Goal: Task Accomplishment & Management: Manage account settings

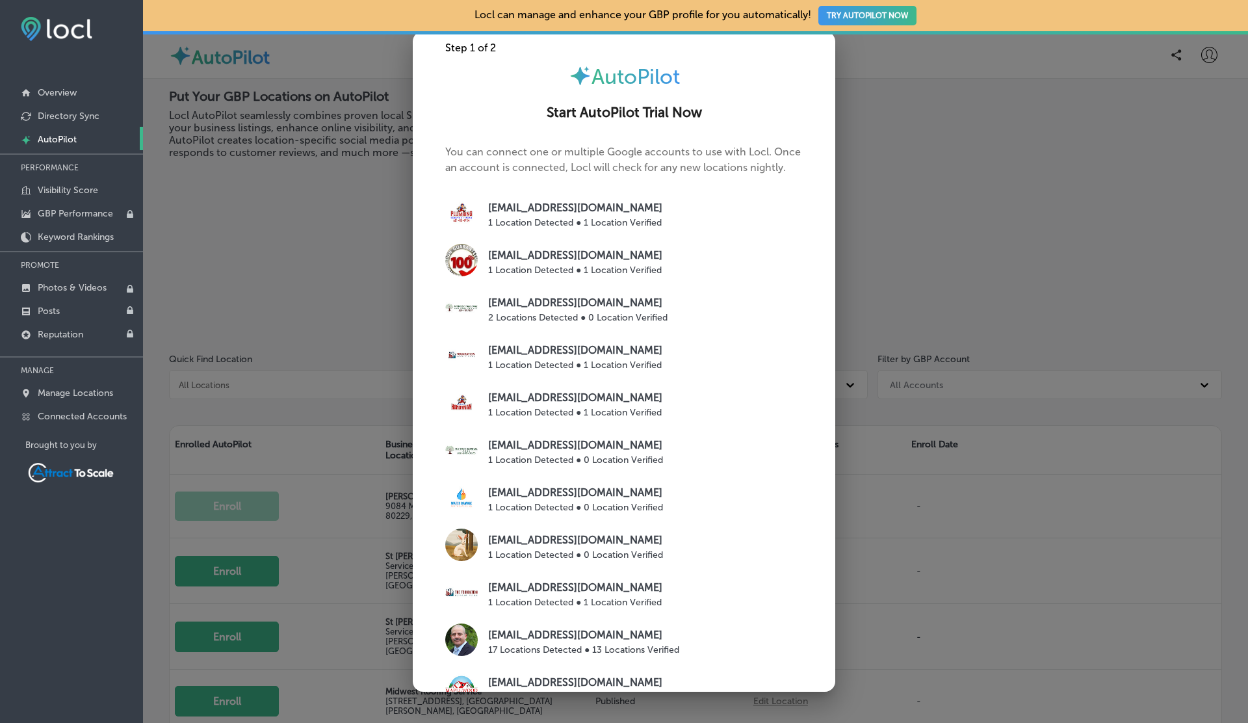
click at [993, 415] on div at bounding box center [624, 361] width 1248 height 723
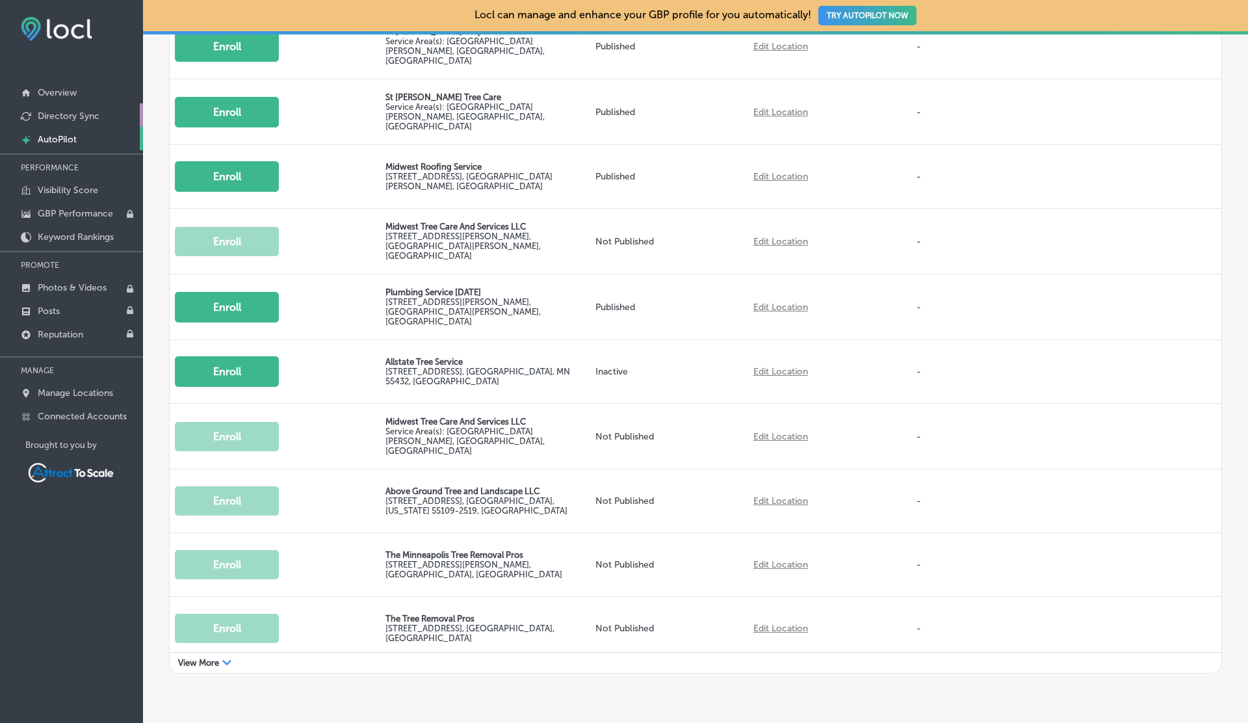
click at [72, 118] on p "Directory Sync" at bounding box center [69, 116] width 62 height 11
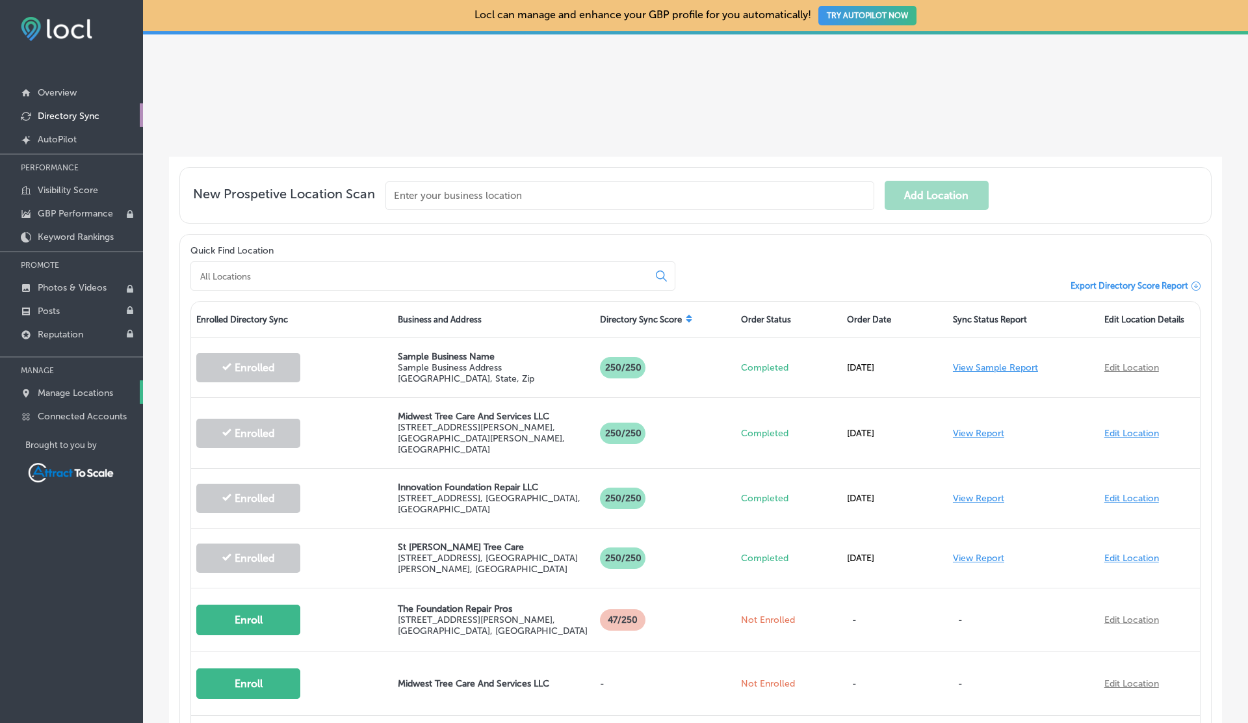
click at [70, 395] on p "Manage Locations" at bounding box center [75, 392] width 75 height 11
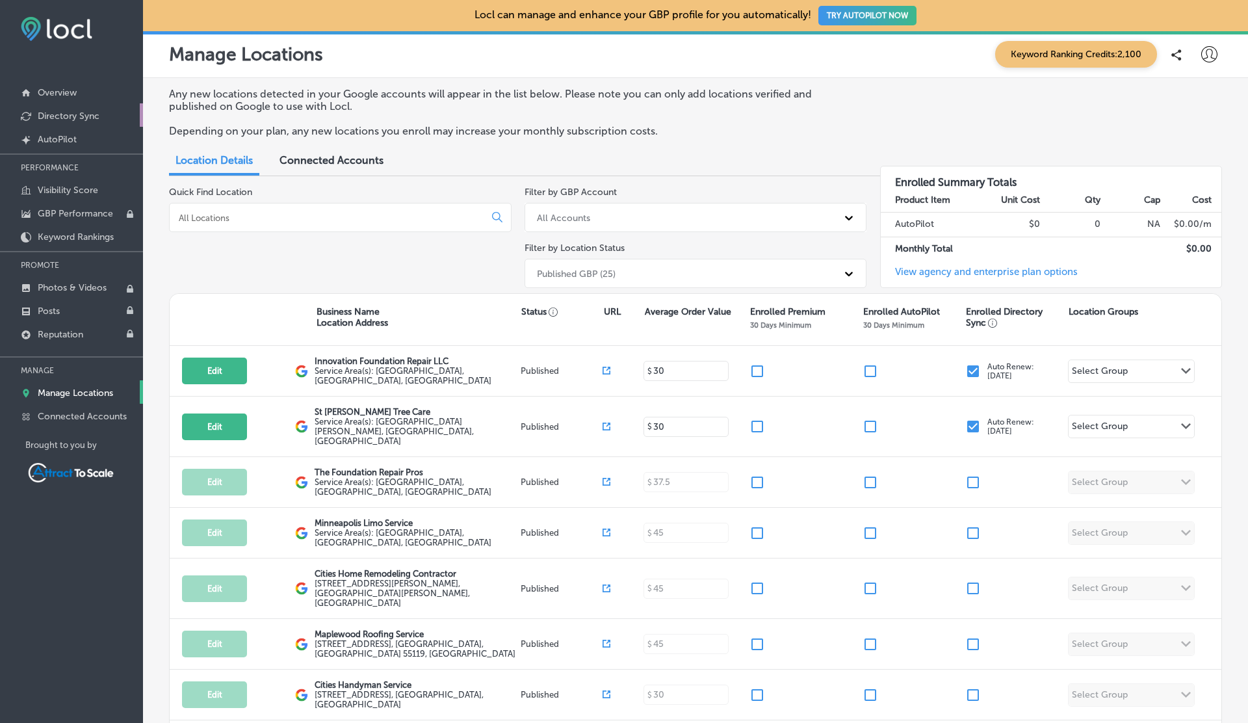
click at [60, 113] on p "Directory Sync" at bounding box center [69, 116] width 62 height 11
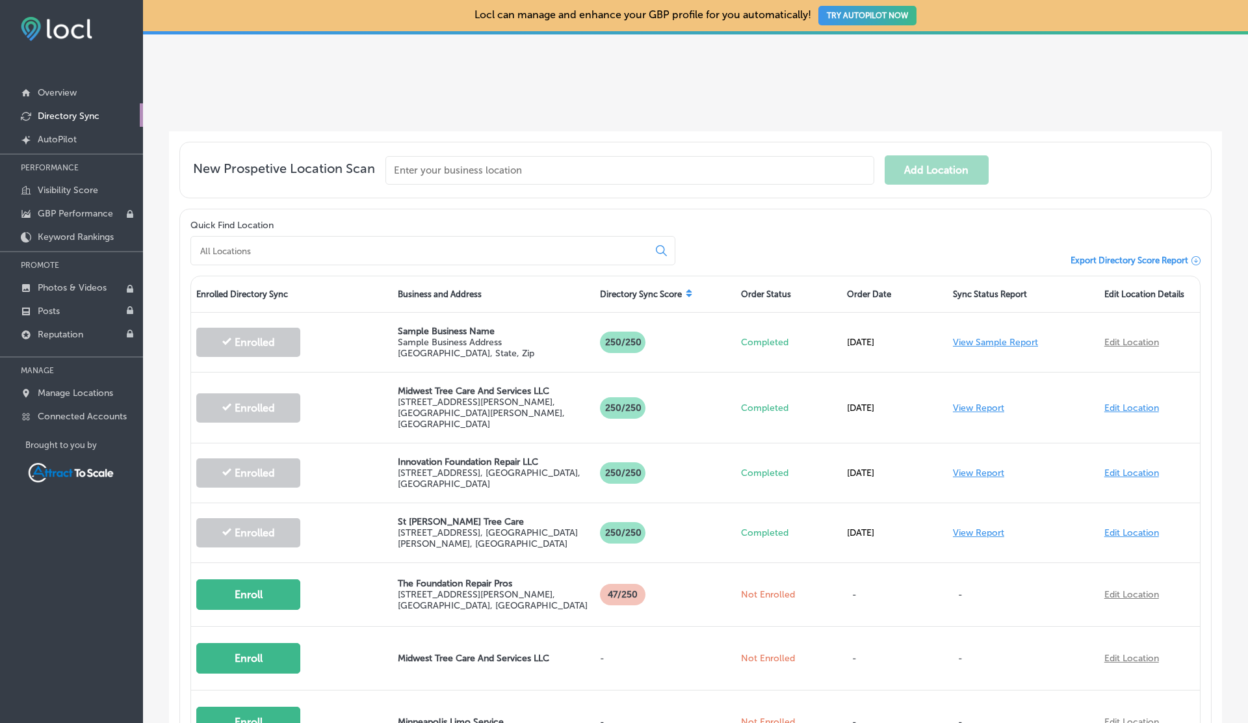
scroll to position [235, 0]
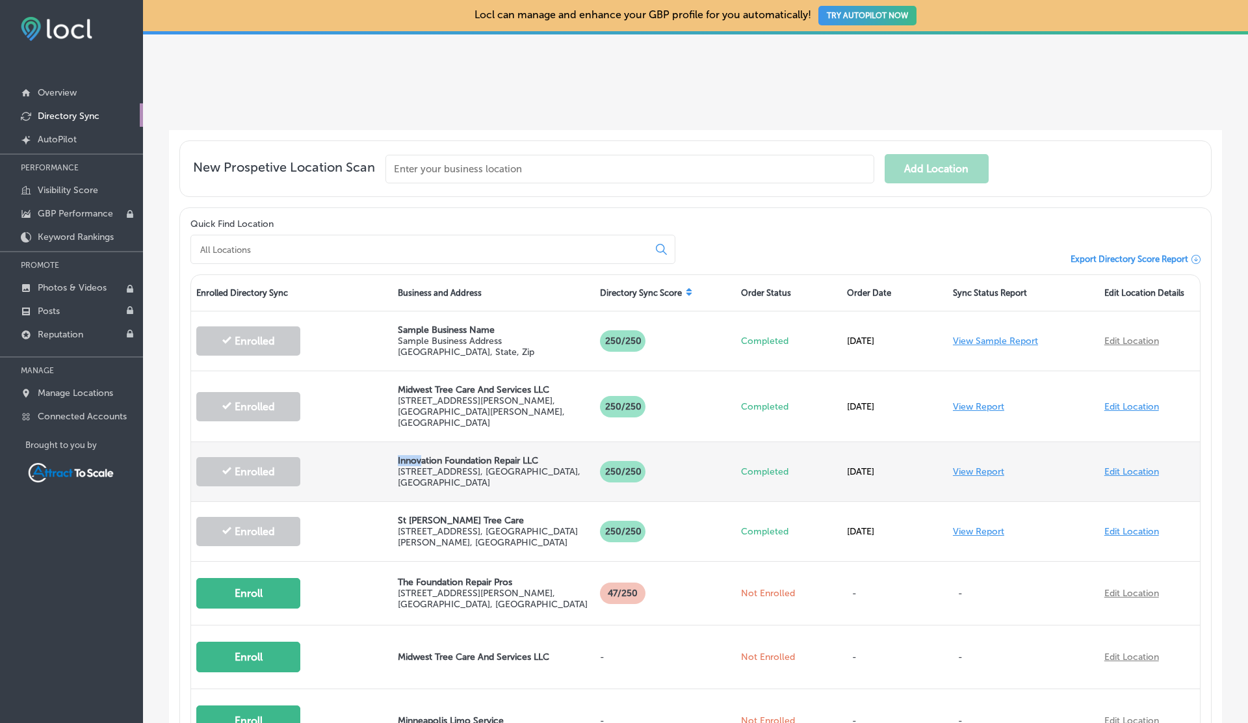
drag, startPoint x: 397, startPoint y: 439, endPoint x: 426, endPoint y: 443, distance: 29.5
click at [426, 443] on div "Innovation Foundation Repair LLC 21205 Floral Bay Dr. N , Forest Lake, MN 55025…" at bounding box center [494, 471] width 202 height 59
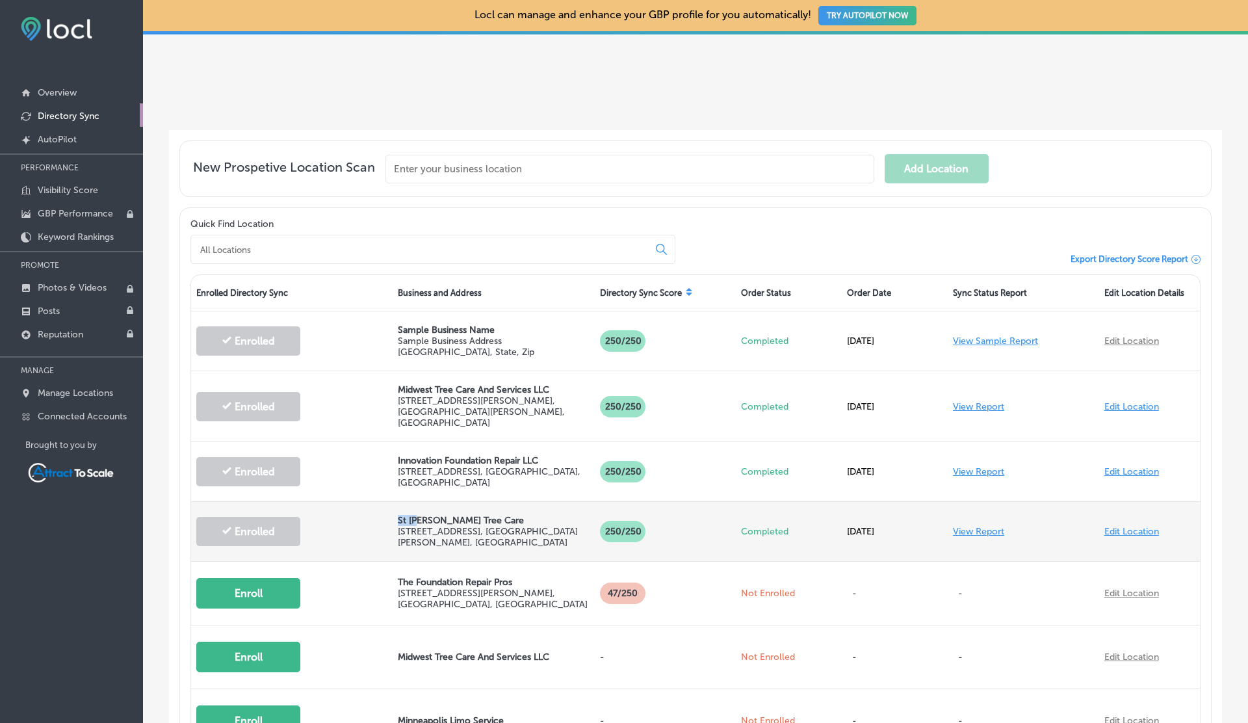
drag, startPoint x: 397, startPoint y: 507, endPoint x: 419, endPoint y: 507, distance: 22.1
click at [419, 507] on div "St Paul Tree Care 477 Banfil St , St Paul, MN 55102, US" at bounding box center [494, 531] width 202 height 59
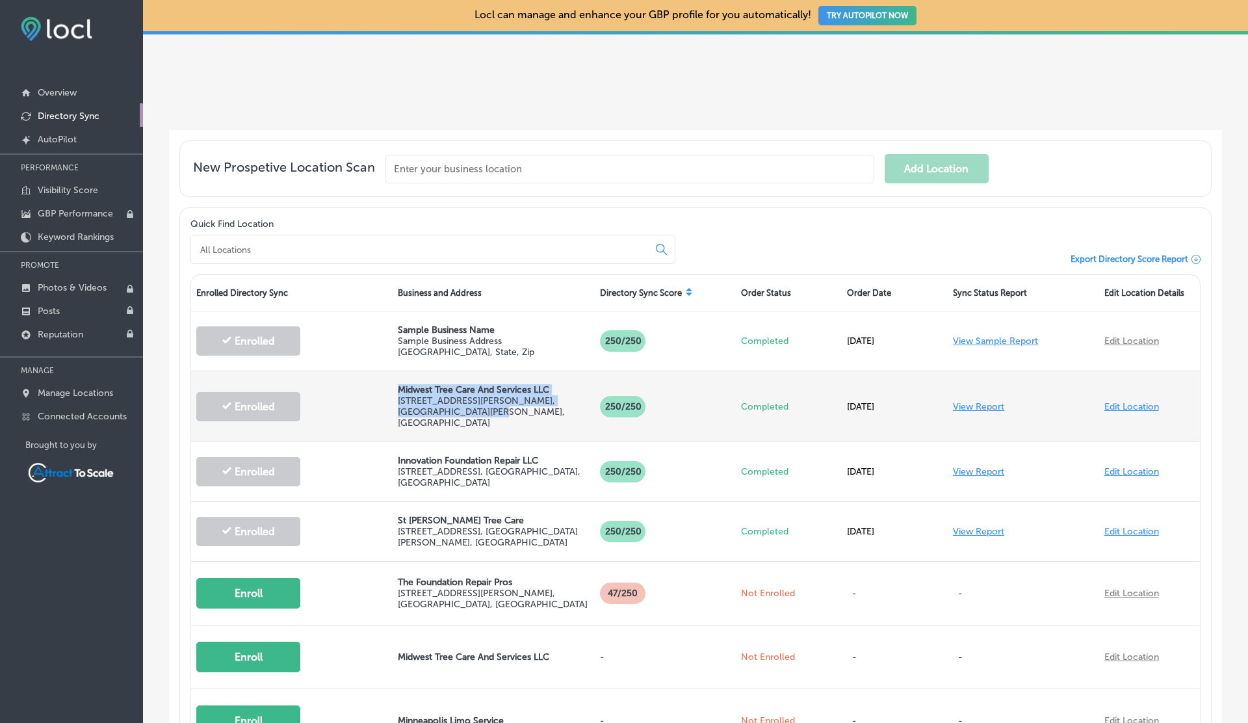
drag, startPoint x: 397, startPoint y: 388, endPoint x: 465, endPoint y: 408, distance: 71.8
click at [465, 408] on div "Midwest Tree Care And Services LLC 1190 Jessie St #2 , St Paul, MN 55130, US" at bounding box center [494, 406] width 202 height 70
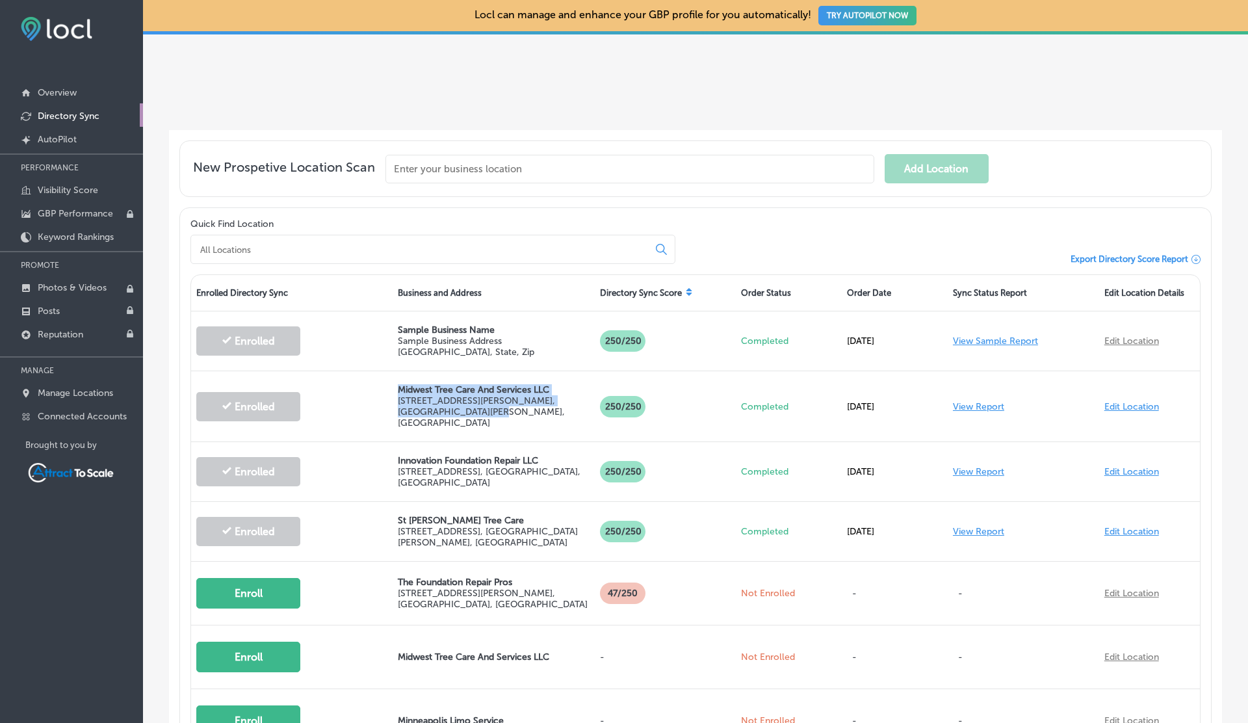
scroll to position [0, 0]
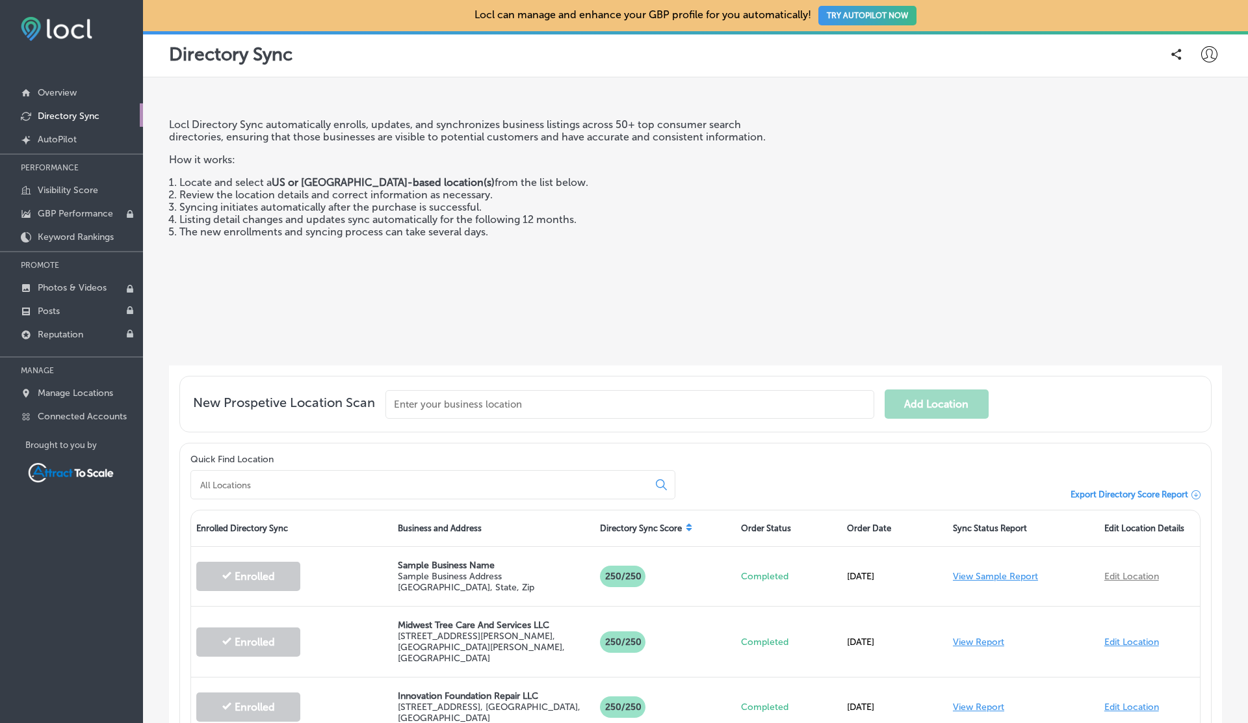
click at [1205, 53] on icon at bounding box center [1209, 54] width 16 height 16
click at [1190, 99] on p "My Account" at bounding box center [1191, 102] width 59 height 16
select select "US"
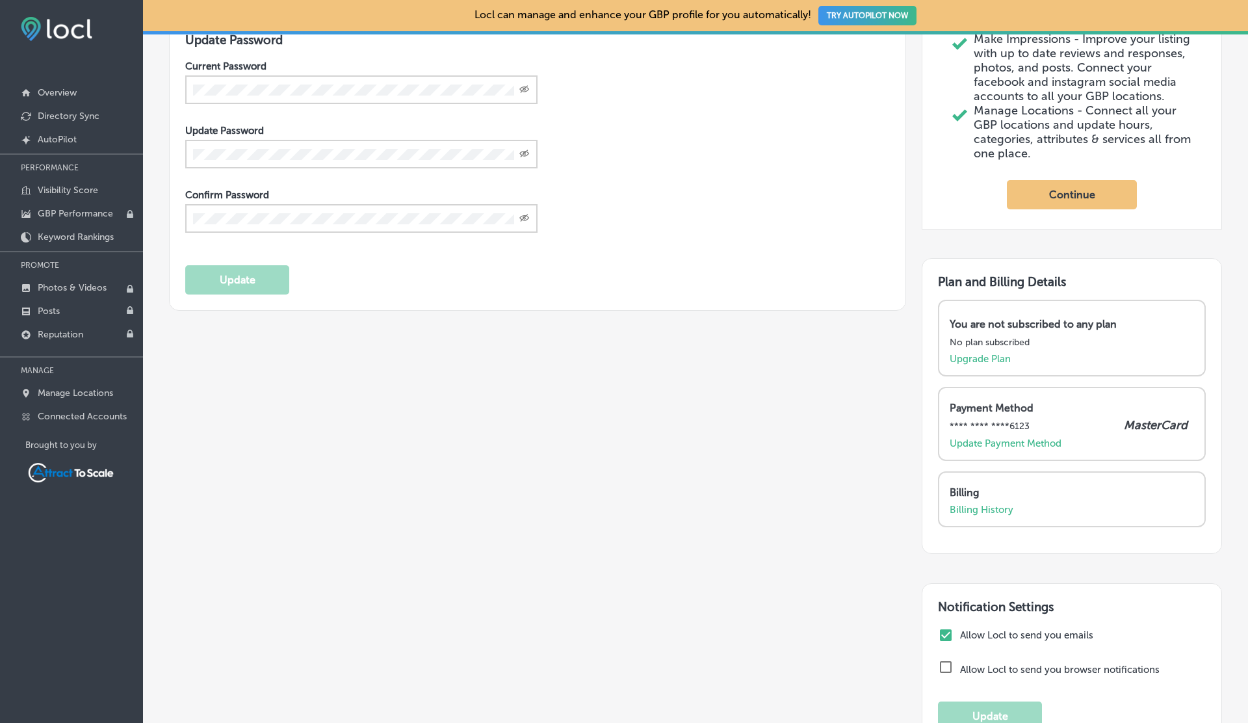
scroll to position [322, 0]
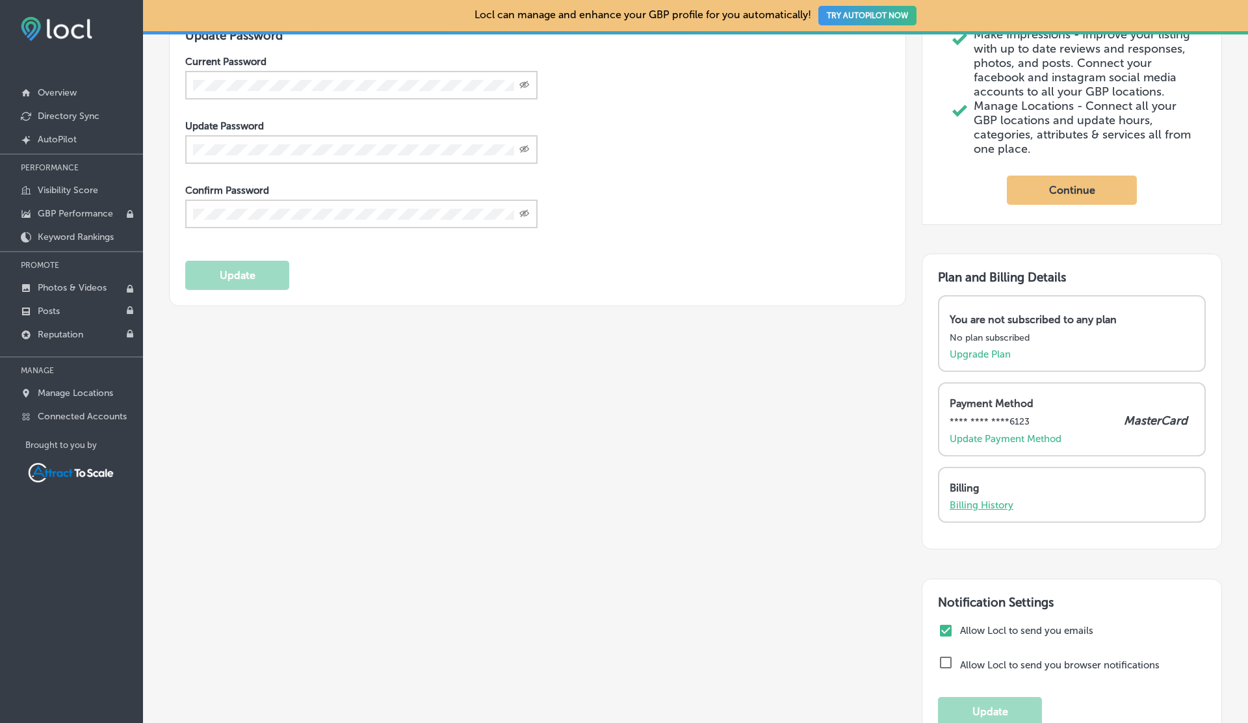
click at [970, 511] on p "Billing History" at bounding box center [982, 505] width 64 height 12
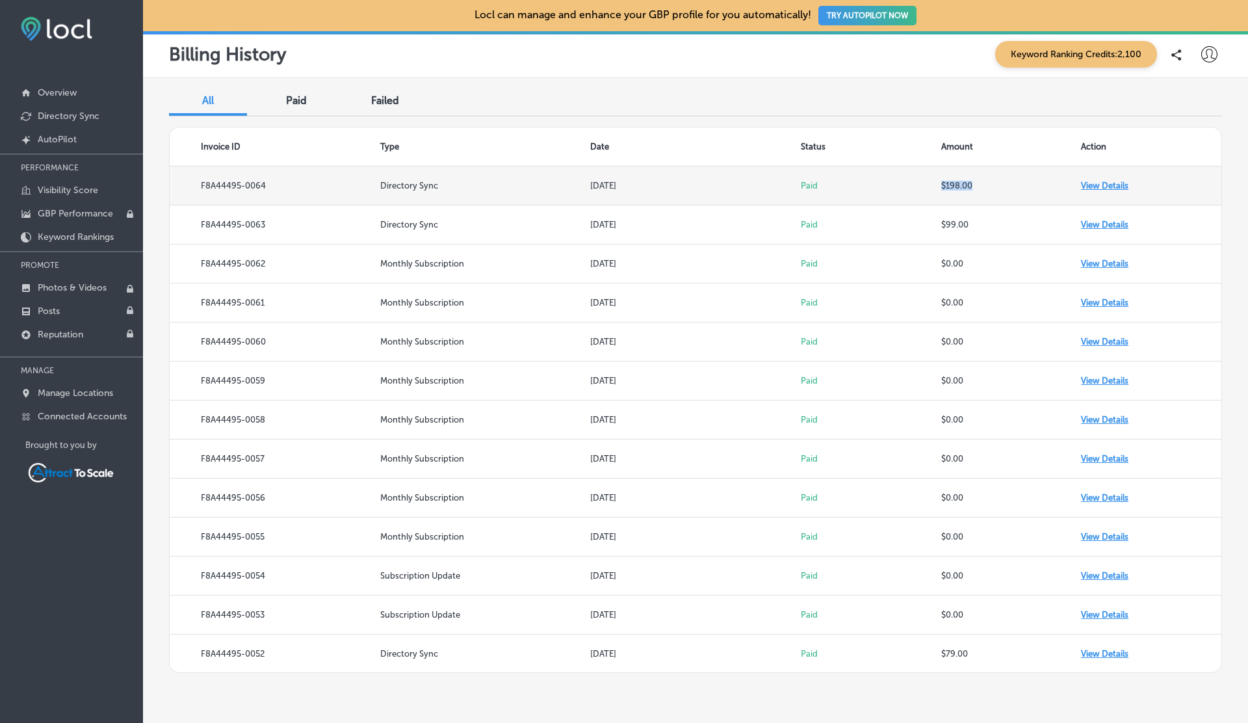
drag, startPoint x: 941, startPoint y: 186, endPoint x: 982, endPoint y: 186, distance: 41.0
click at [982, 186] on td "$198.00" at bounding box center [1011, 185] width 140 height 39
click at [1099, 187] on td "View Details" at bounding box center [1151, 185] width 140 height 39
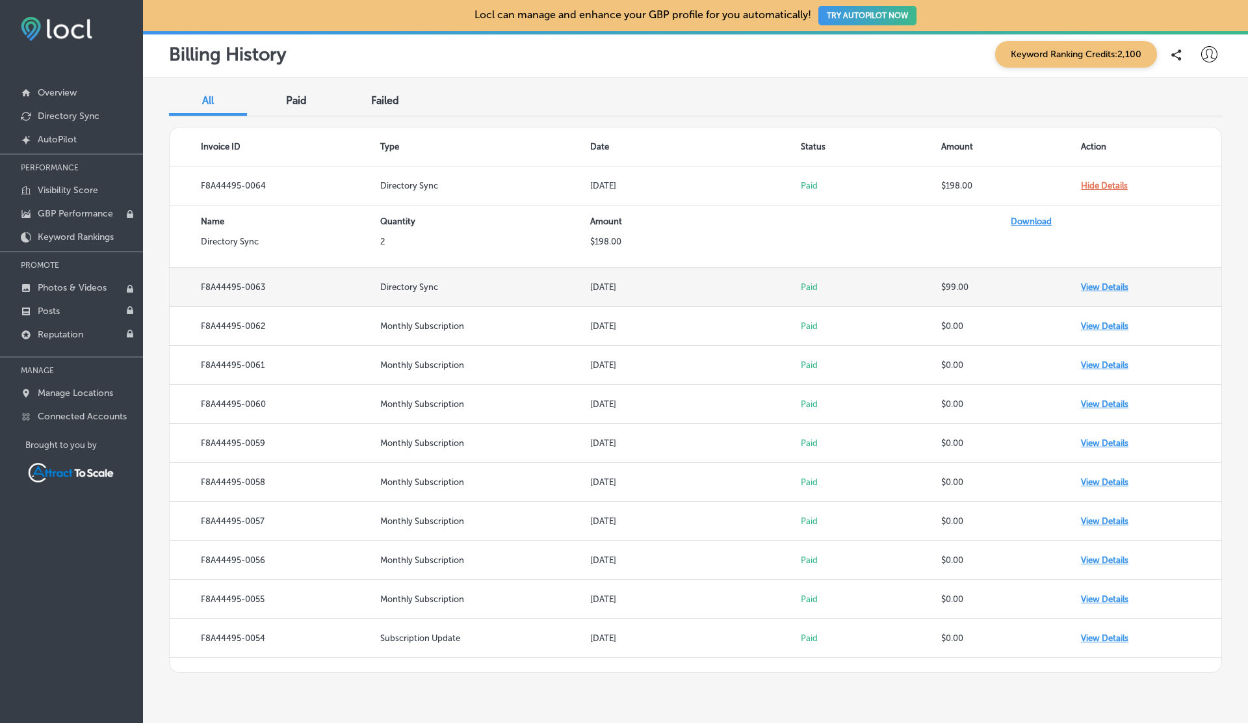
click at [1112, 289] on td "View Details" at bounding box center [1151, 287] width 140 height 39
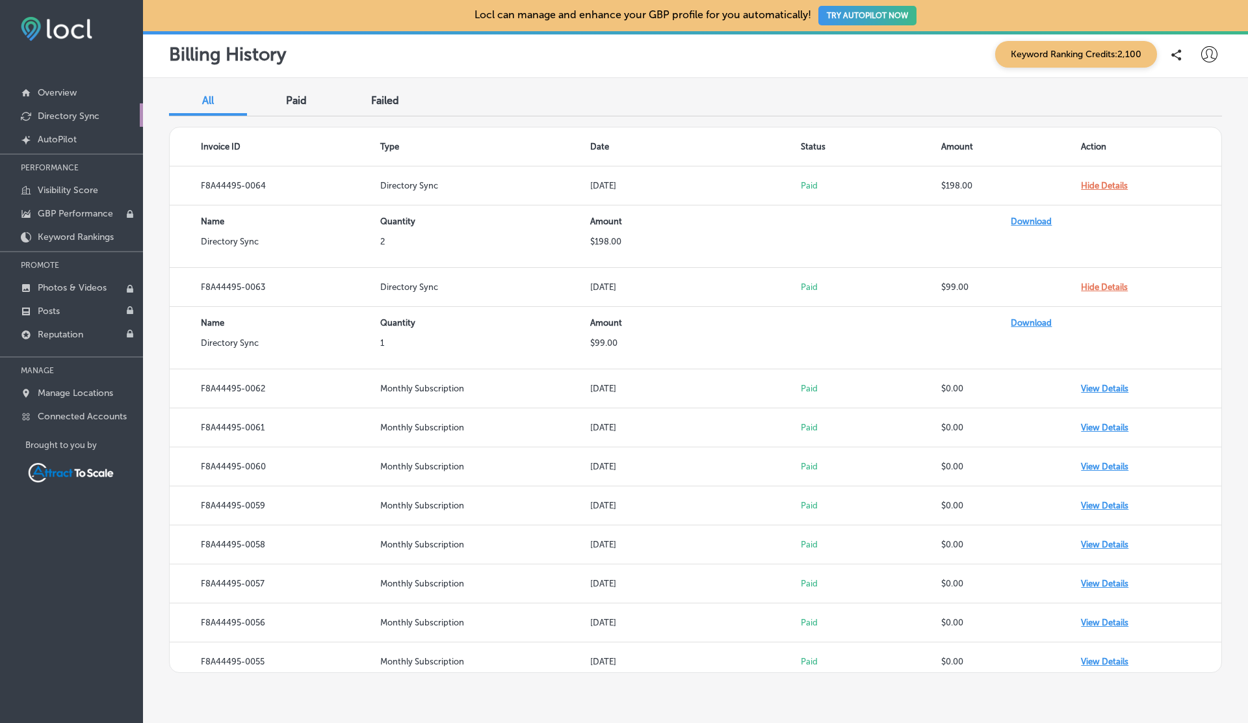
click at [90, 111] on p "Directory Sync" at bounding box center [69, 116] width 62 height 11
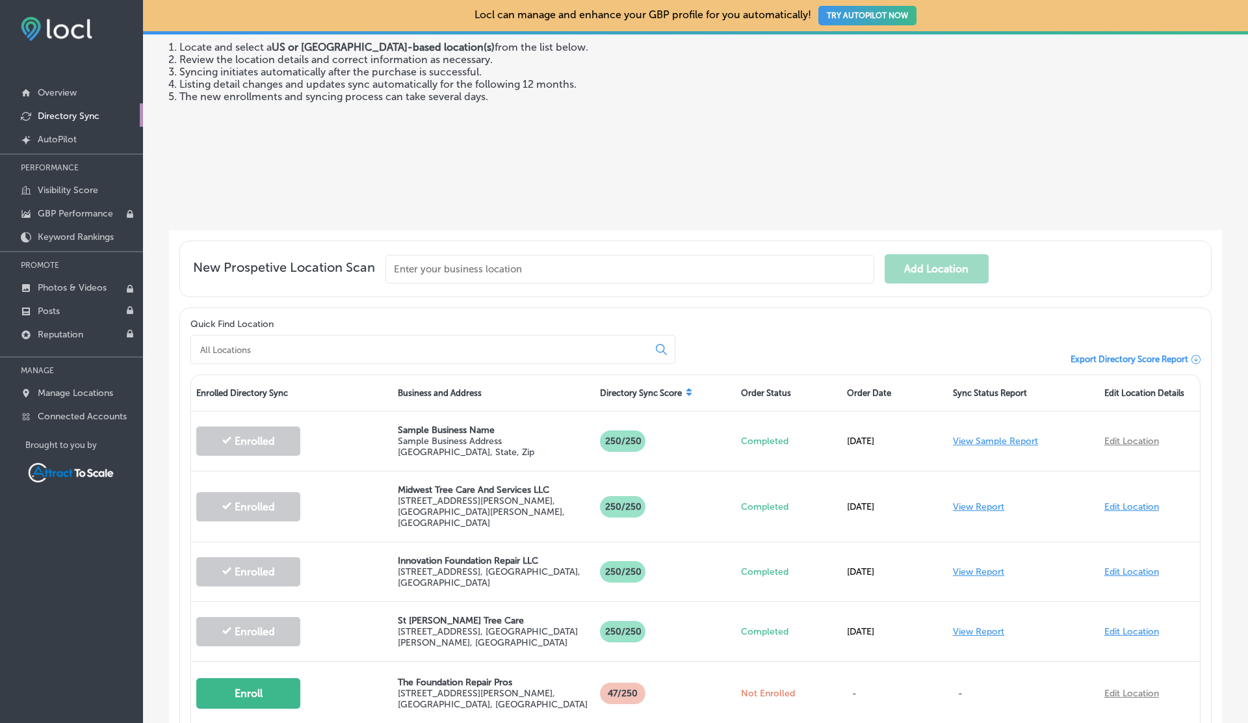
scroll to position [241, 0]
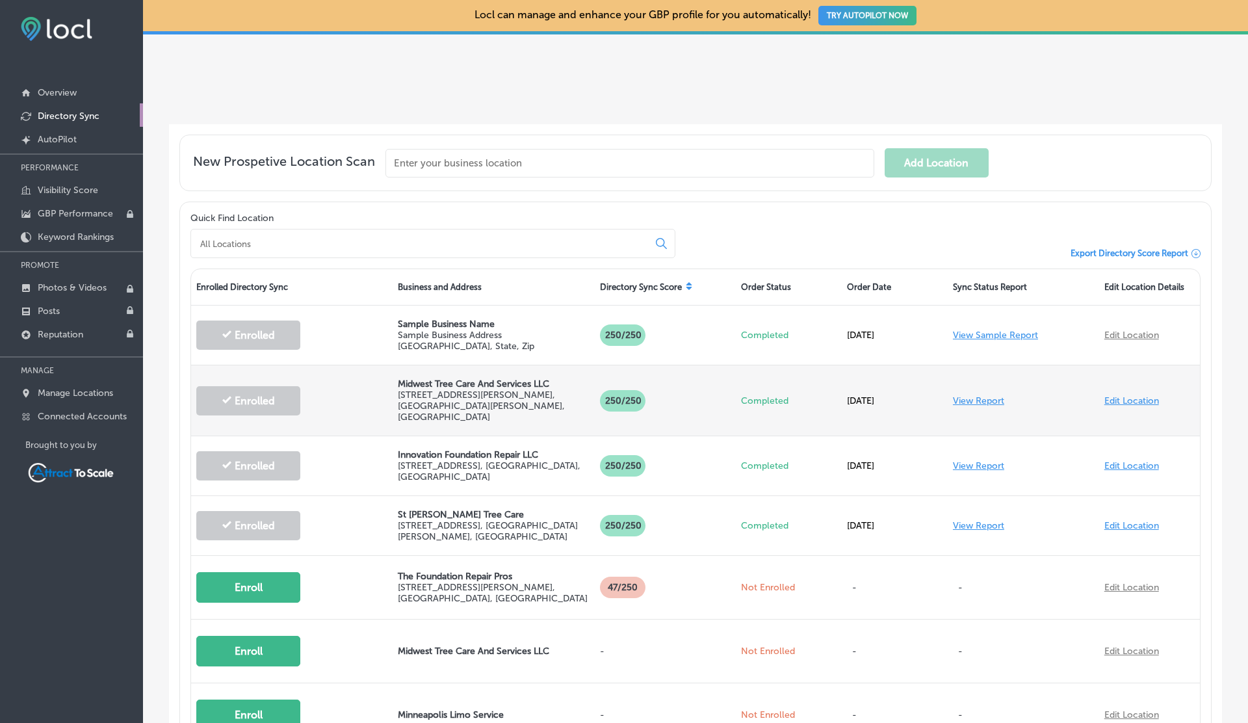
click at [970, 395] on link "View Report" at bounding box center [978, 400] width 51 height 11
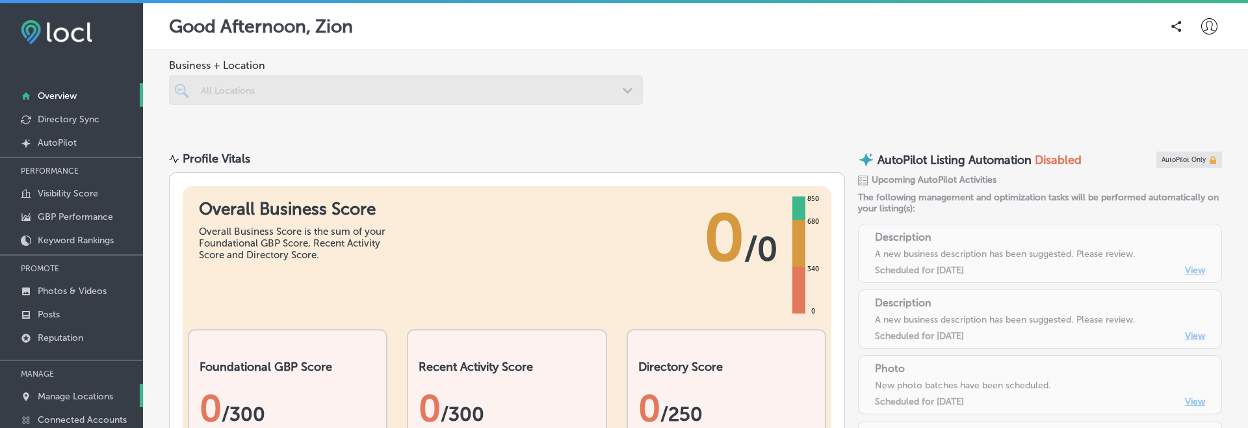
click at [82, 392] on p "Manage Locations" at bounding box center [75, 396] width 75 height 11
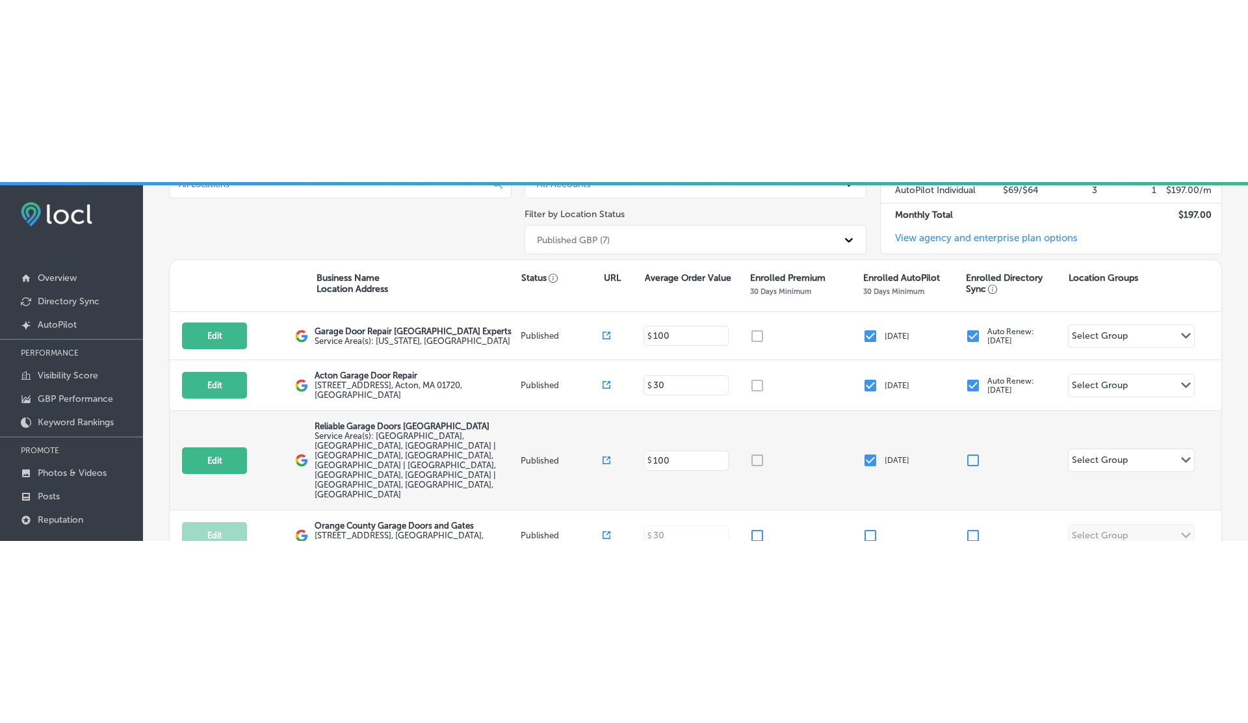
scroll to position [31, 0]
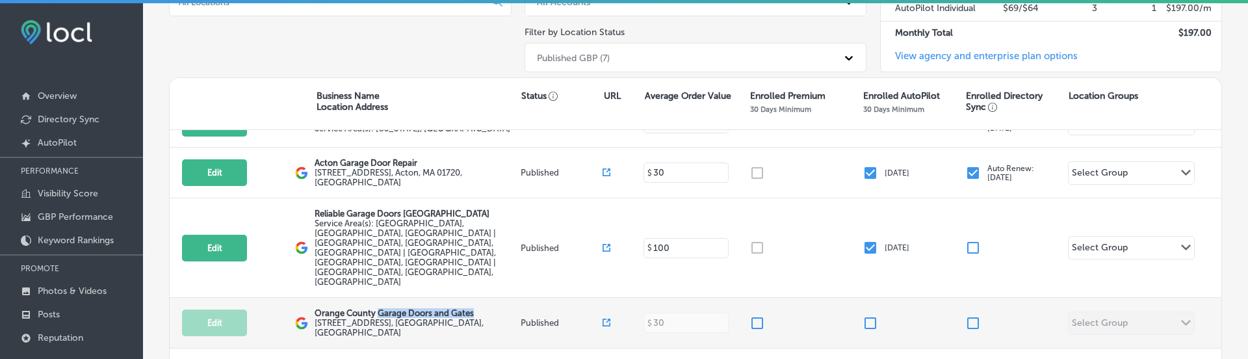
drag, startPoint x: 379, startPoint y: 272, endPoint x: 471, endPoint y: 272, distance: 92.3
click at [471, 308] on p "Orange County Garage Doors and Gates" at bounding box center [416, 313] width 203 height 10
copy p "Garage Doors and Gates"
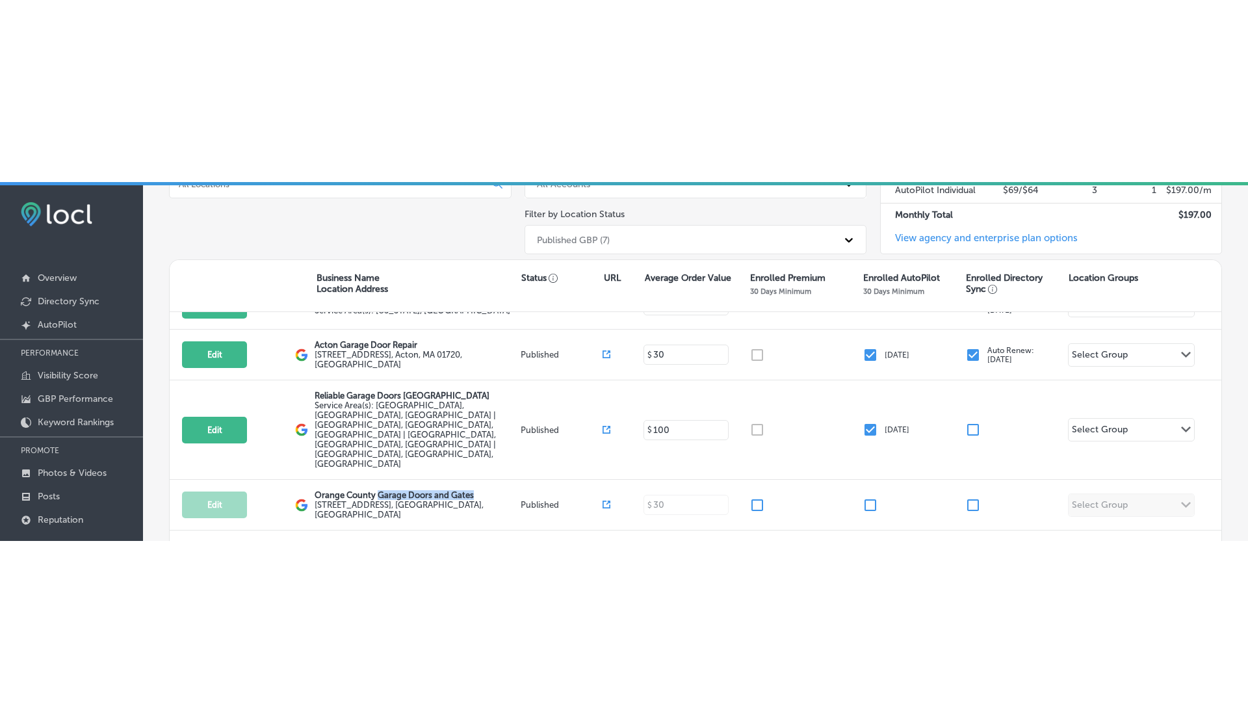
scroll to position [118, 0]
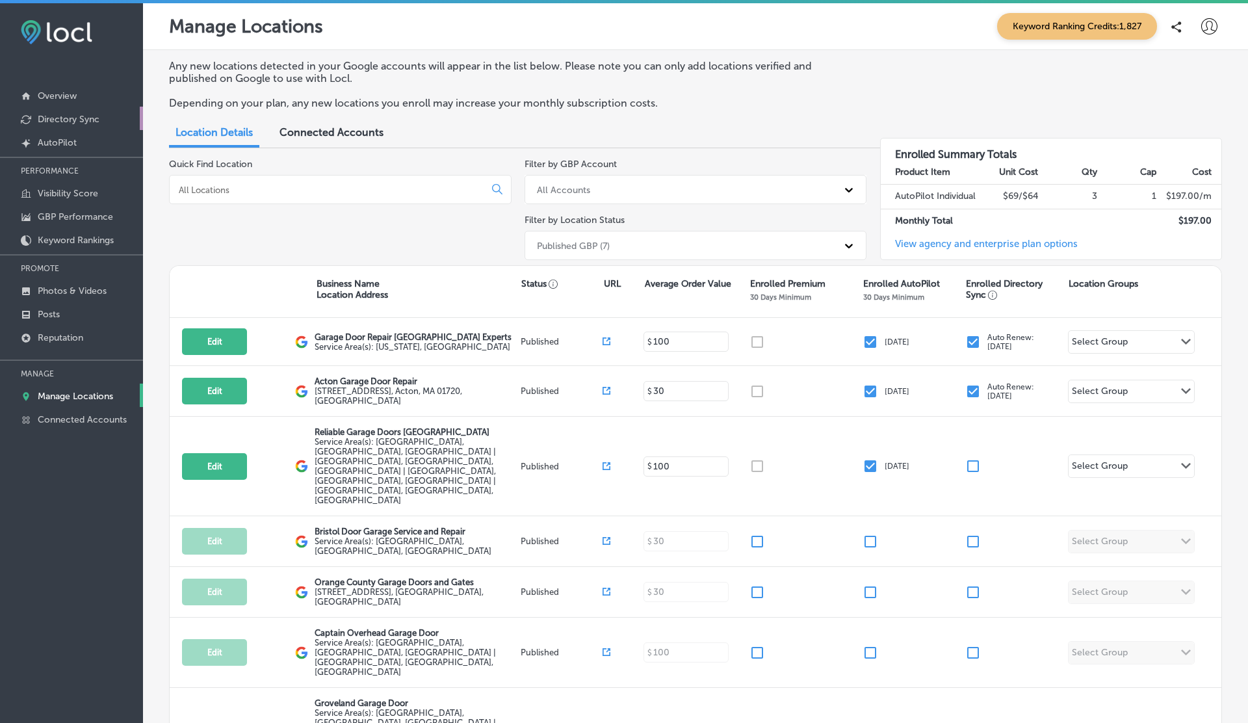
click at [57, 114] on p "Directory Sync" at bounding box center [69, 119] width 62 height 11
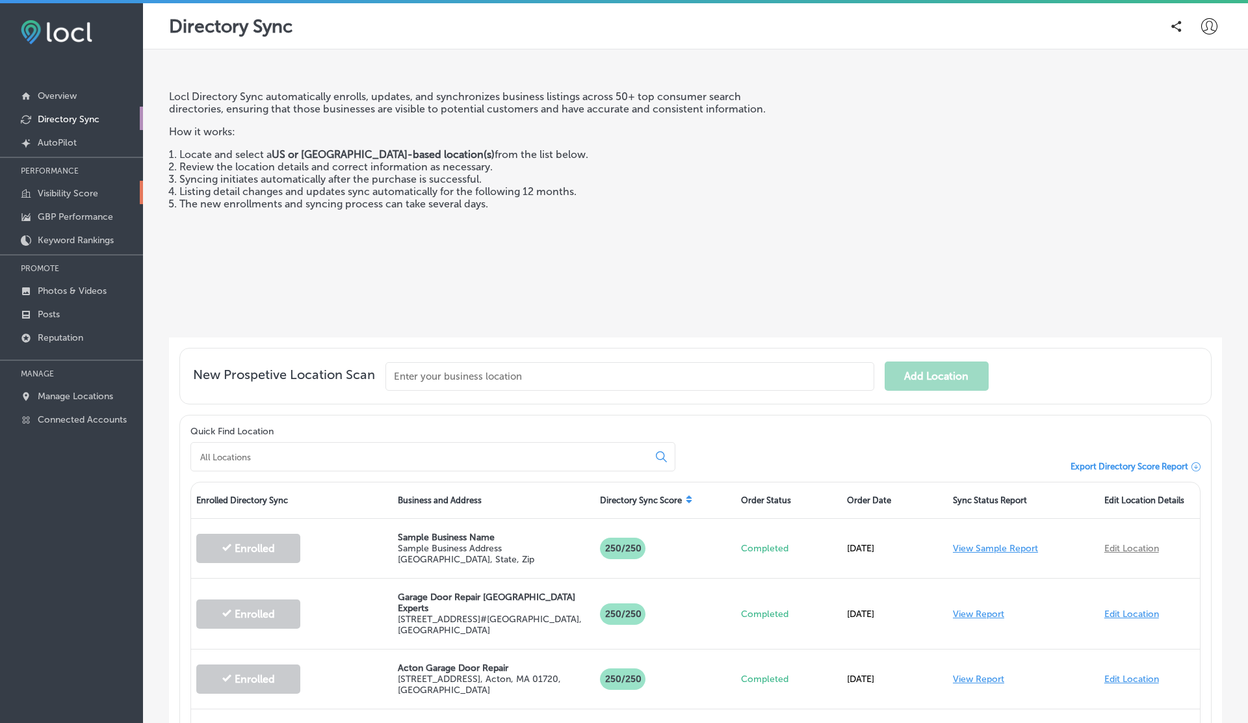
click at [62, 189] on p "Visibility Score" at bounding box center [68, 193] width 60 height 11
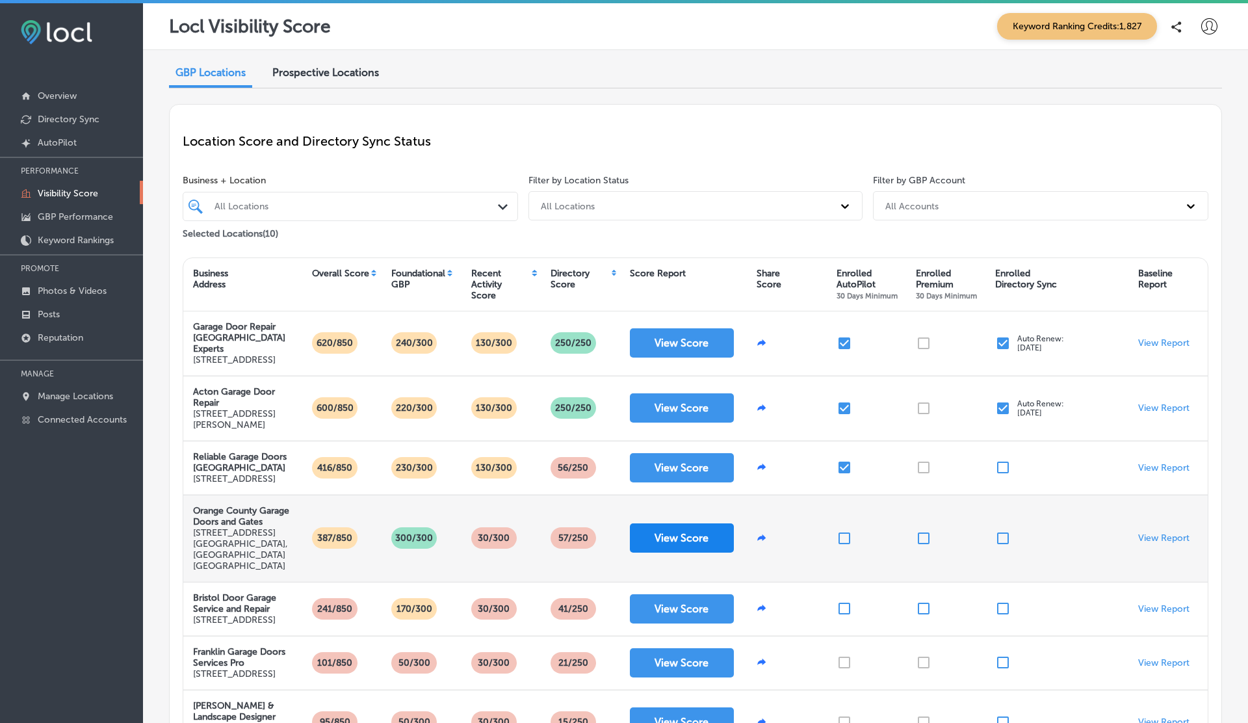
click at [666, 543] on button "View Score" at bounding box center [682, 537] width 104 height 29
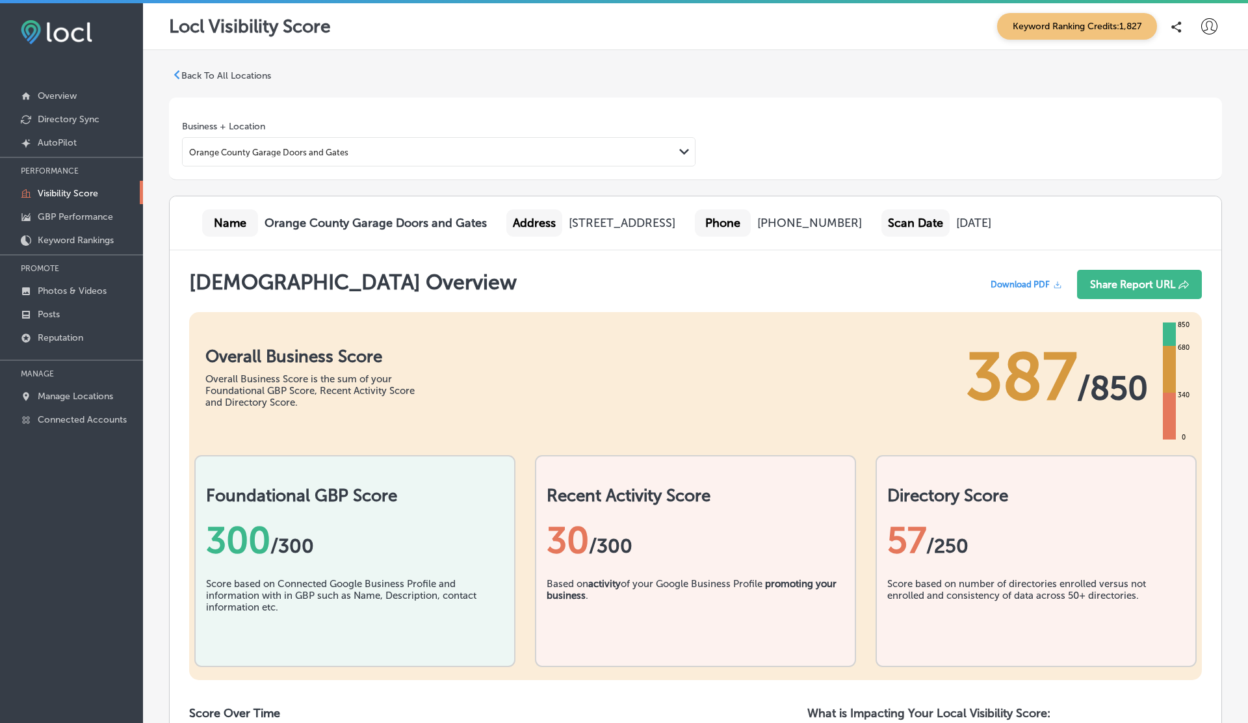
click at [57, 189] on p "Visibility Score" at bounding box center [68, 193] width 60 height 11
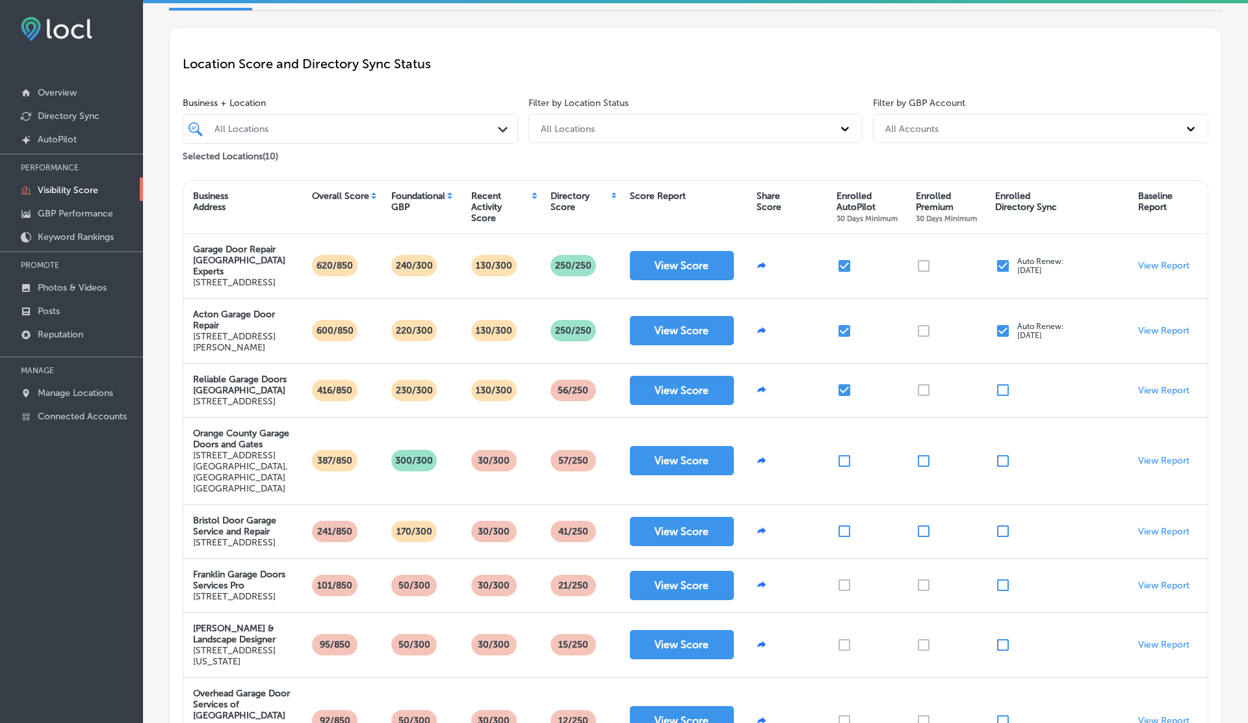
scroll to position [76, 0]
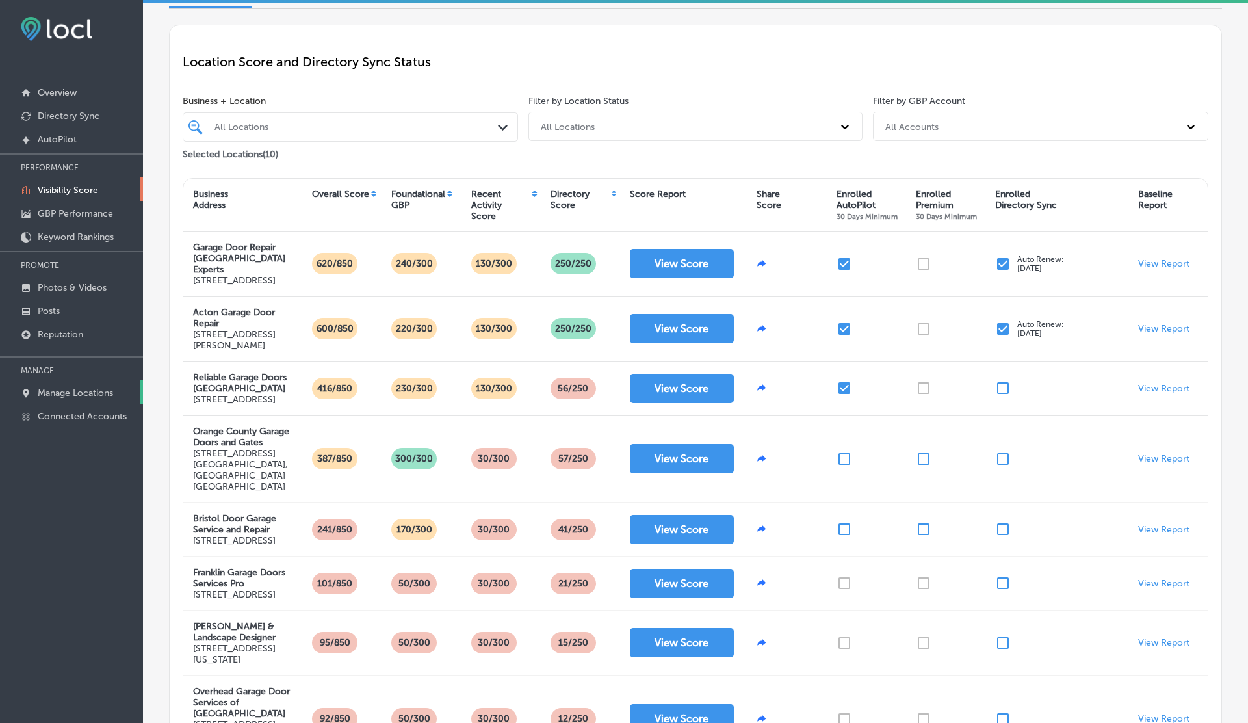
click at [78, 399] on link "Manage Locations" at bounding box center [71, 391] width 143 height 23
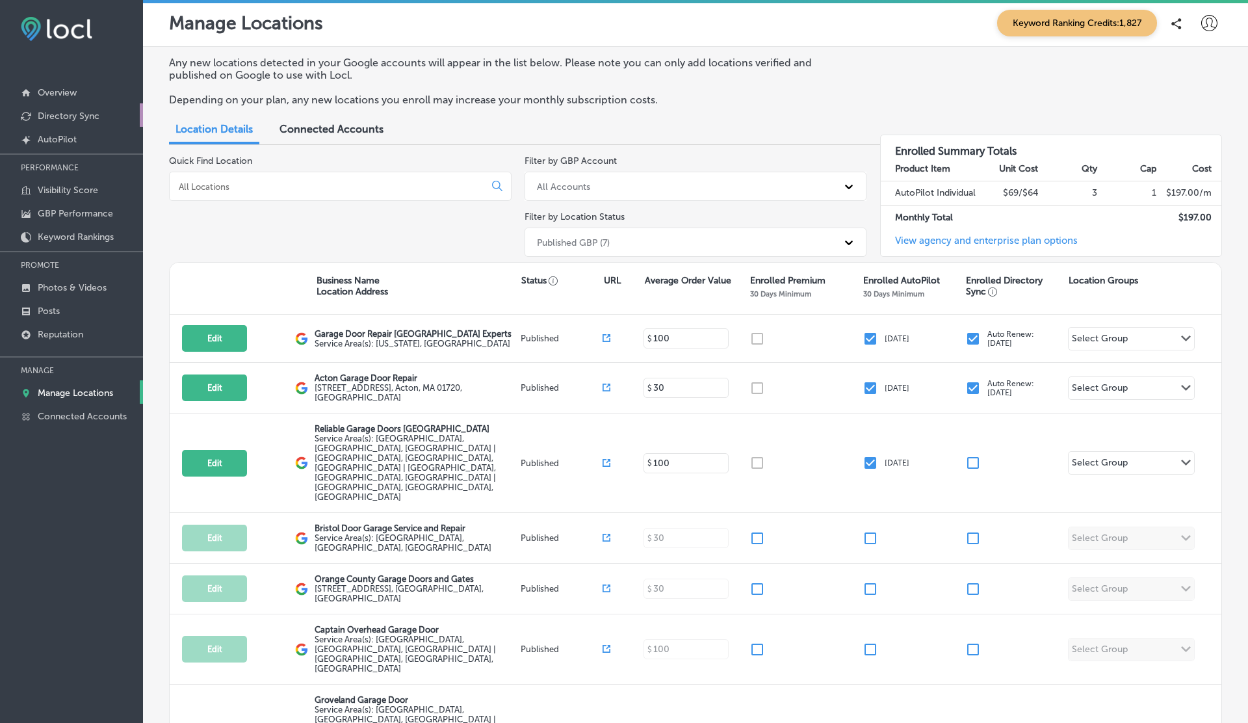
click at [74, 112] on p "Directory Sync" at bounding box center [69, 116] width 62 height 11
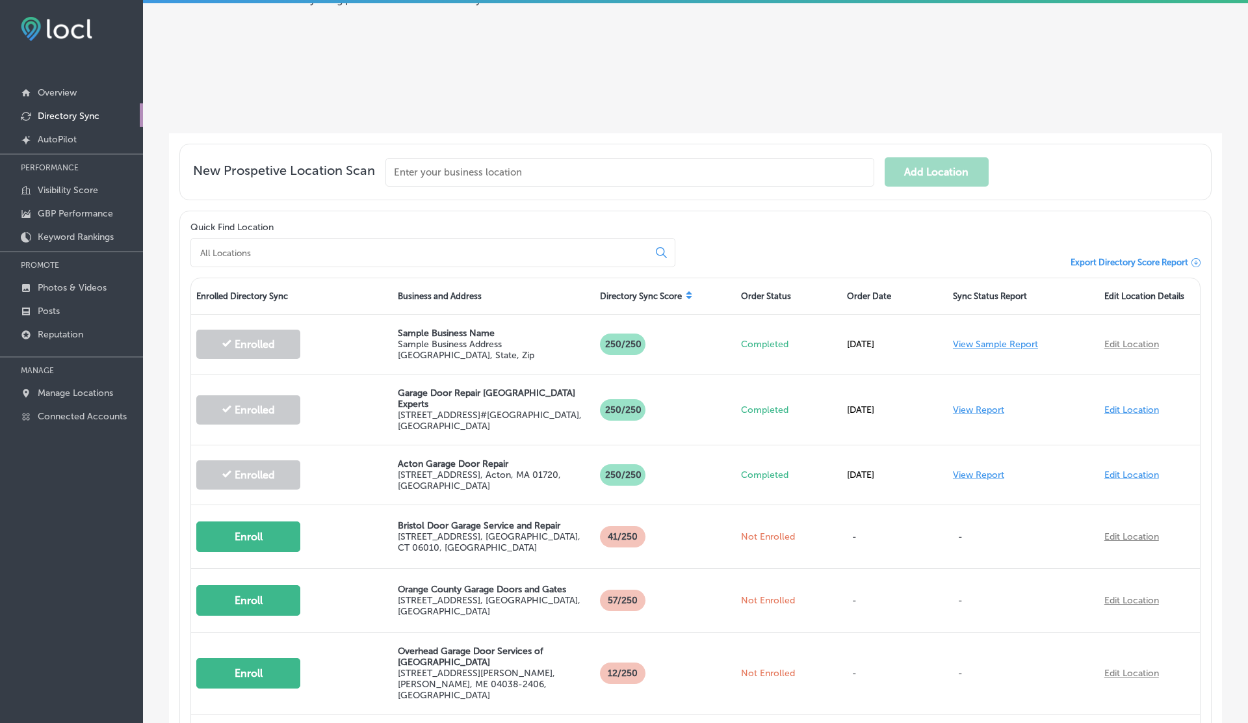
scroll to position [322, 0]
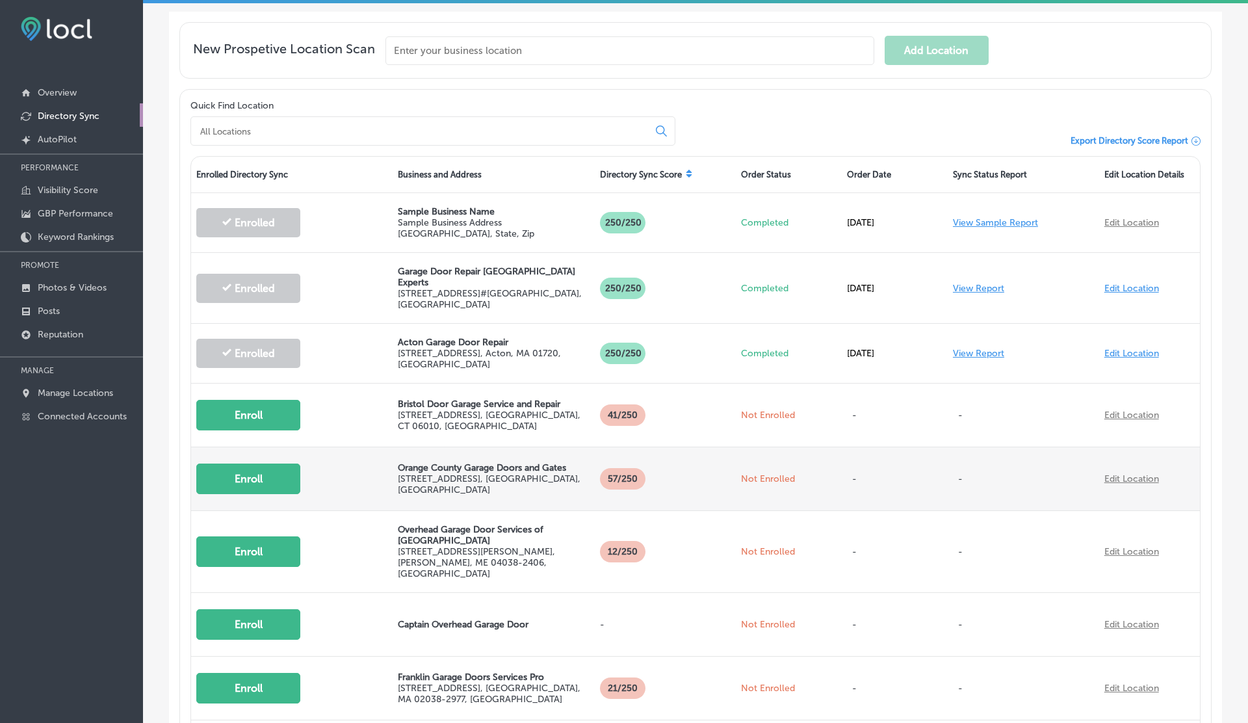
click at [263, 463] on button "Enroll" at bounding box center [248, 478] width 104 height 31
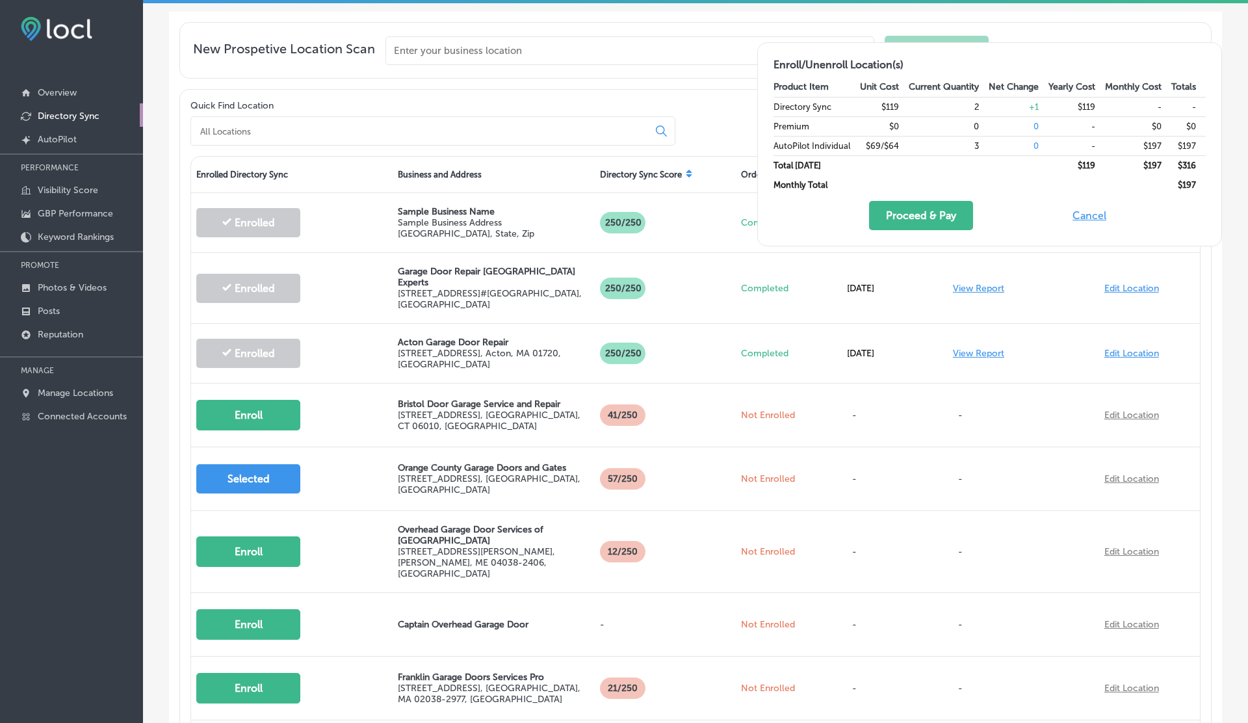
click at [1095, 218] on button "Cancel" at bounding box center [1090, 215] width 42 height 29
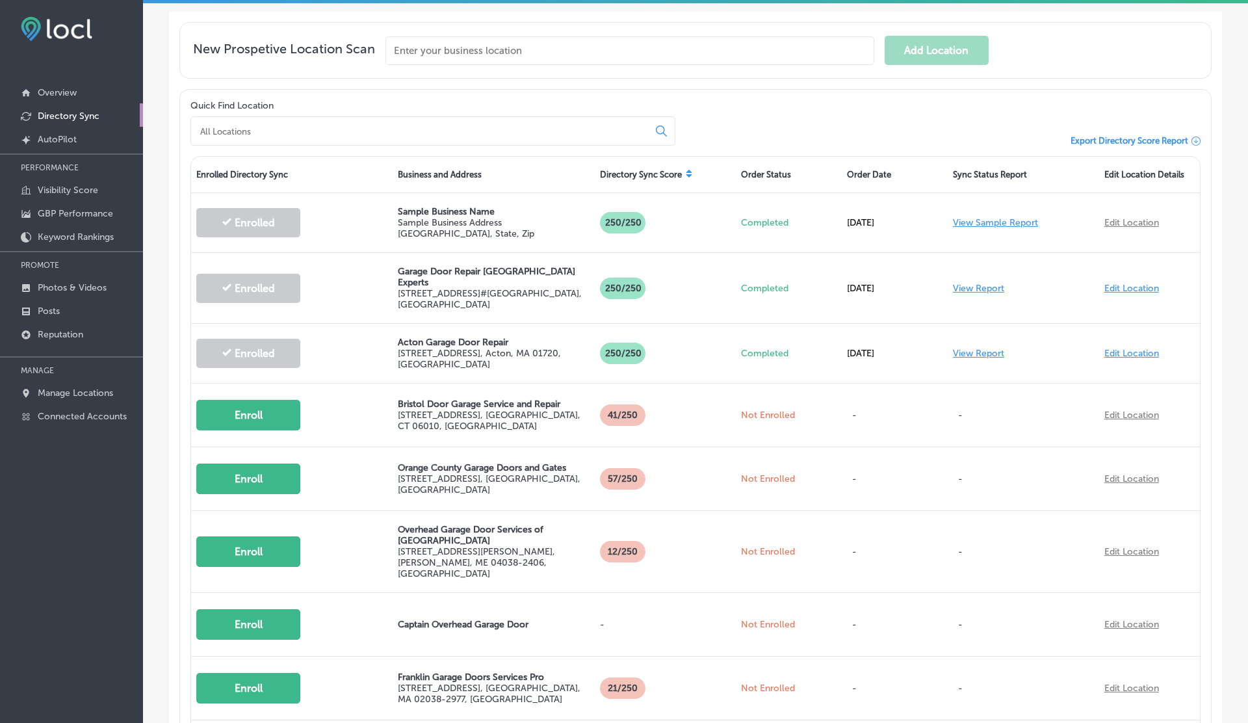
scroll to position [0, 0]
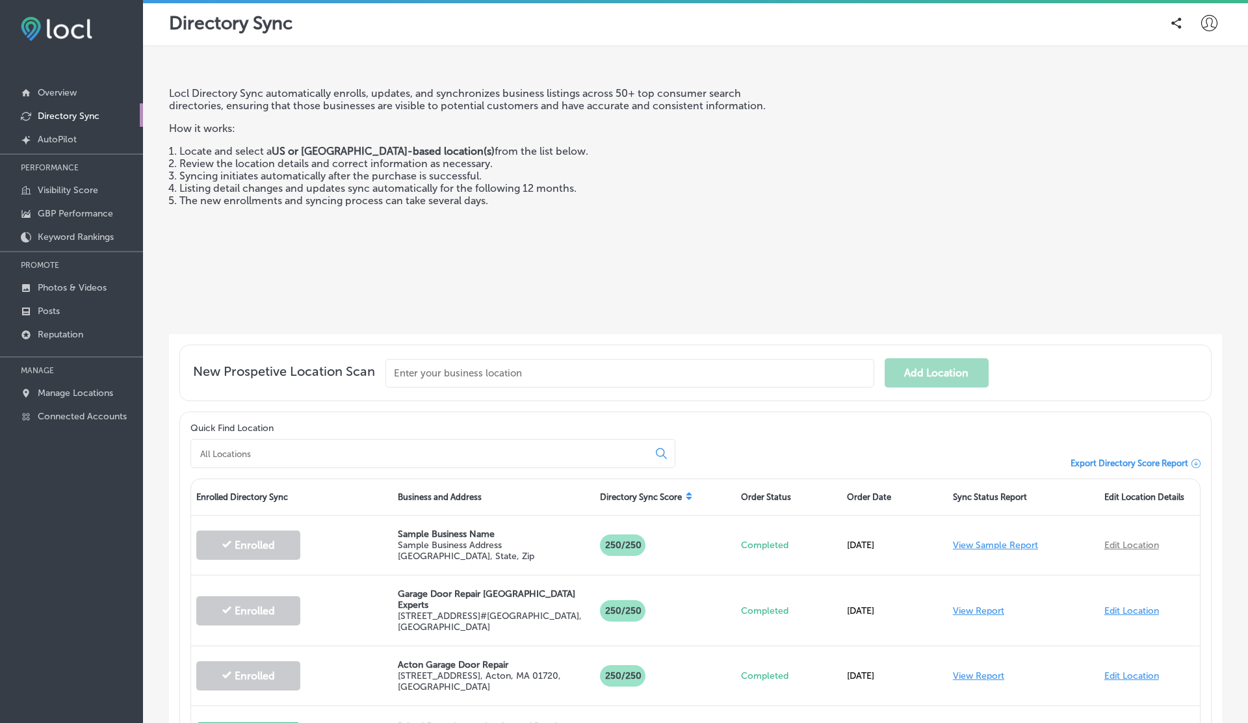
click at [1213, 12] on div at bounding box center [1209, 23] width 26 height 26
click at [1200, 138] on p "Log Out" at bounding box center [1181, 140] width 39 height 16
